Goal: Task Accomplishment & Management: Manage account settings

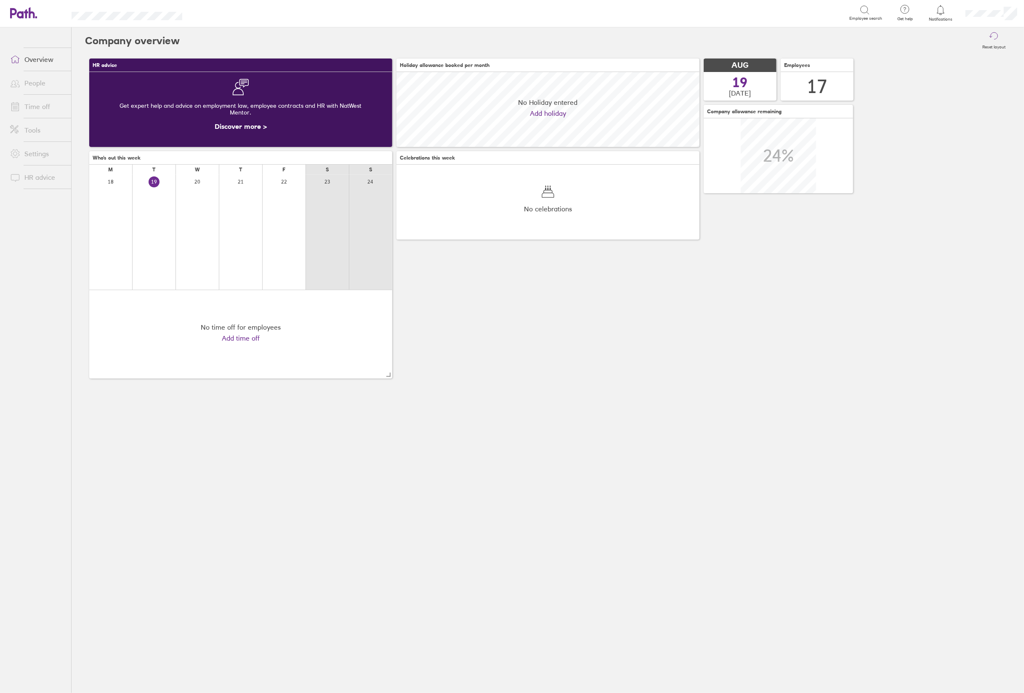
scroll to position [74, 303]
click at [939, 12] on icon at bounding box center [940, 10] width 10 height 10
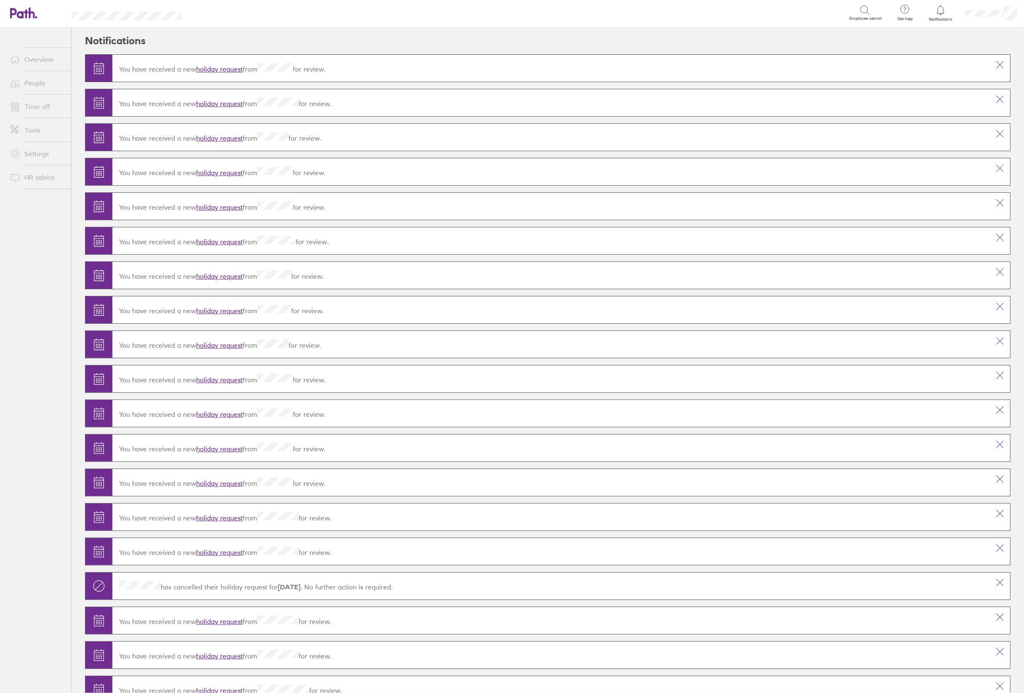
click at [206, 69] on link "holiday request" at bounding box center [219, 69] width 47 height 8
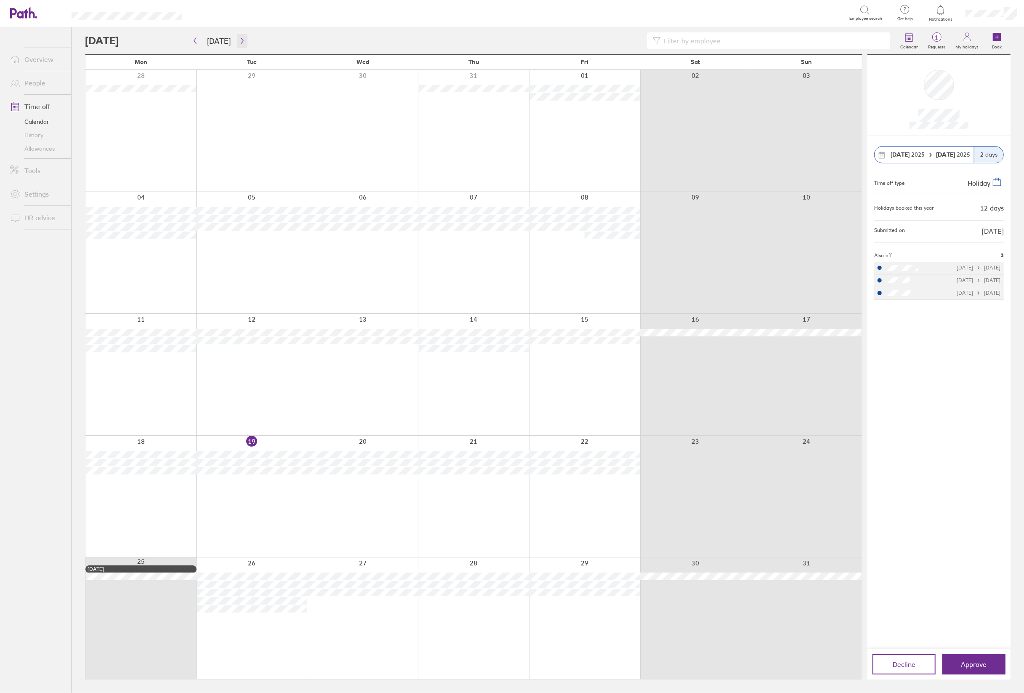
click at [241, 40] on icon "button" at bounding box center [242, 40] width 6 height 7
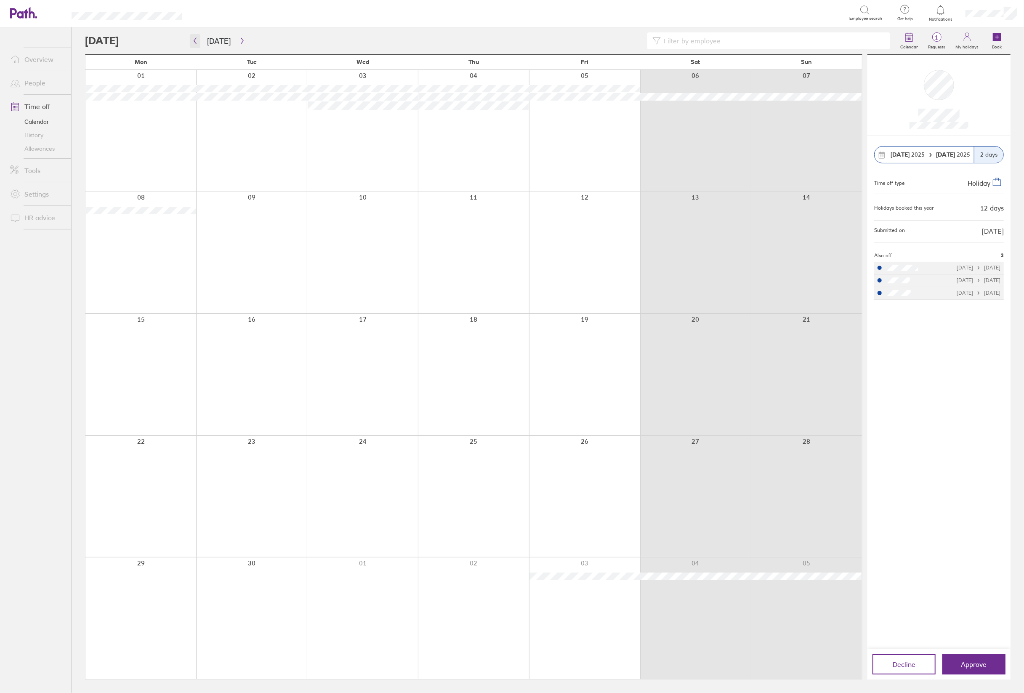
click at [196, 40] on icon "button" at bounding box center [195, 40] width 6 height 7
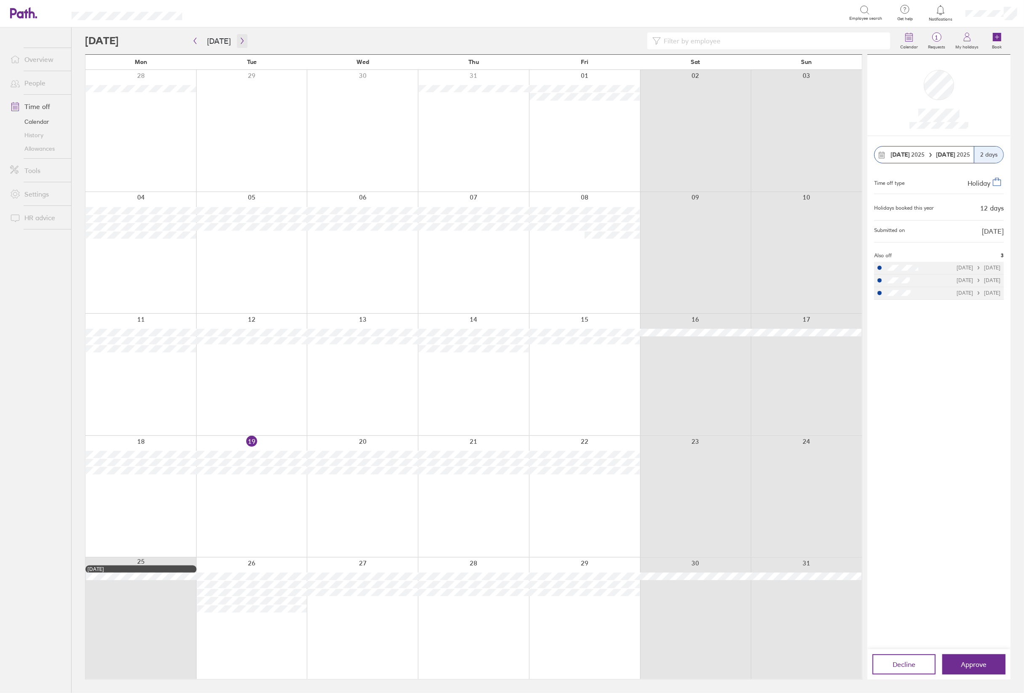
click at [242, 44] on icon "button" at bounding box center [242, 40] width 6 height 7
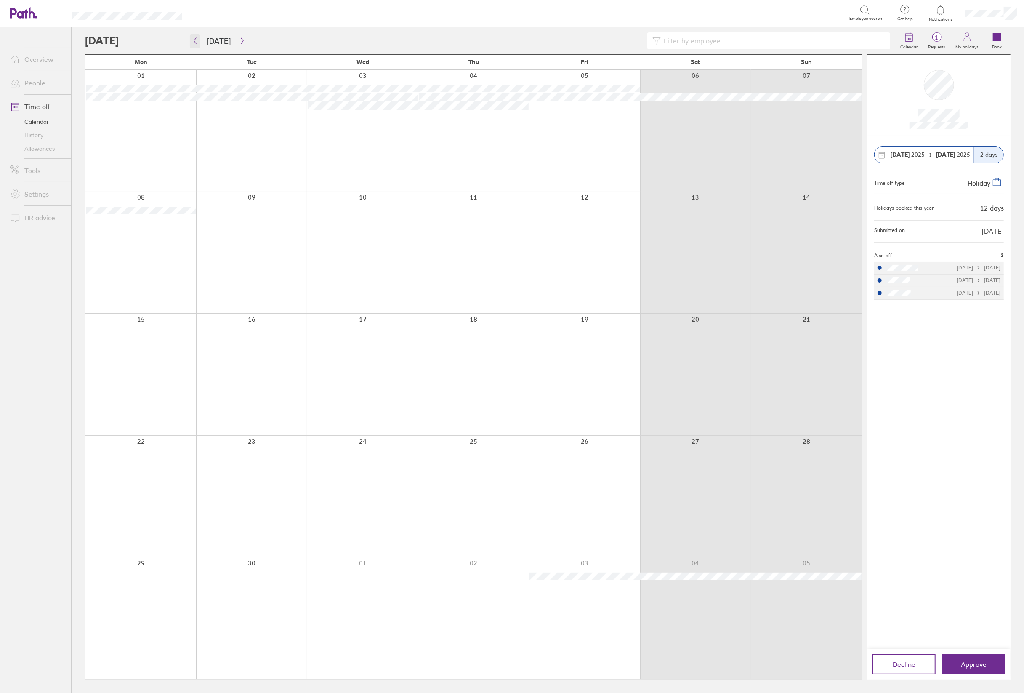
click at [194, 41] on icon "button" at bounding box center [195, 41] width 3 height 6
